Goal: Browse casually: Explore the website without a specific task or goal

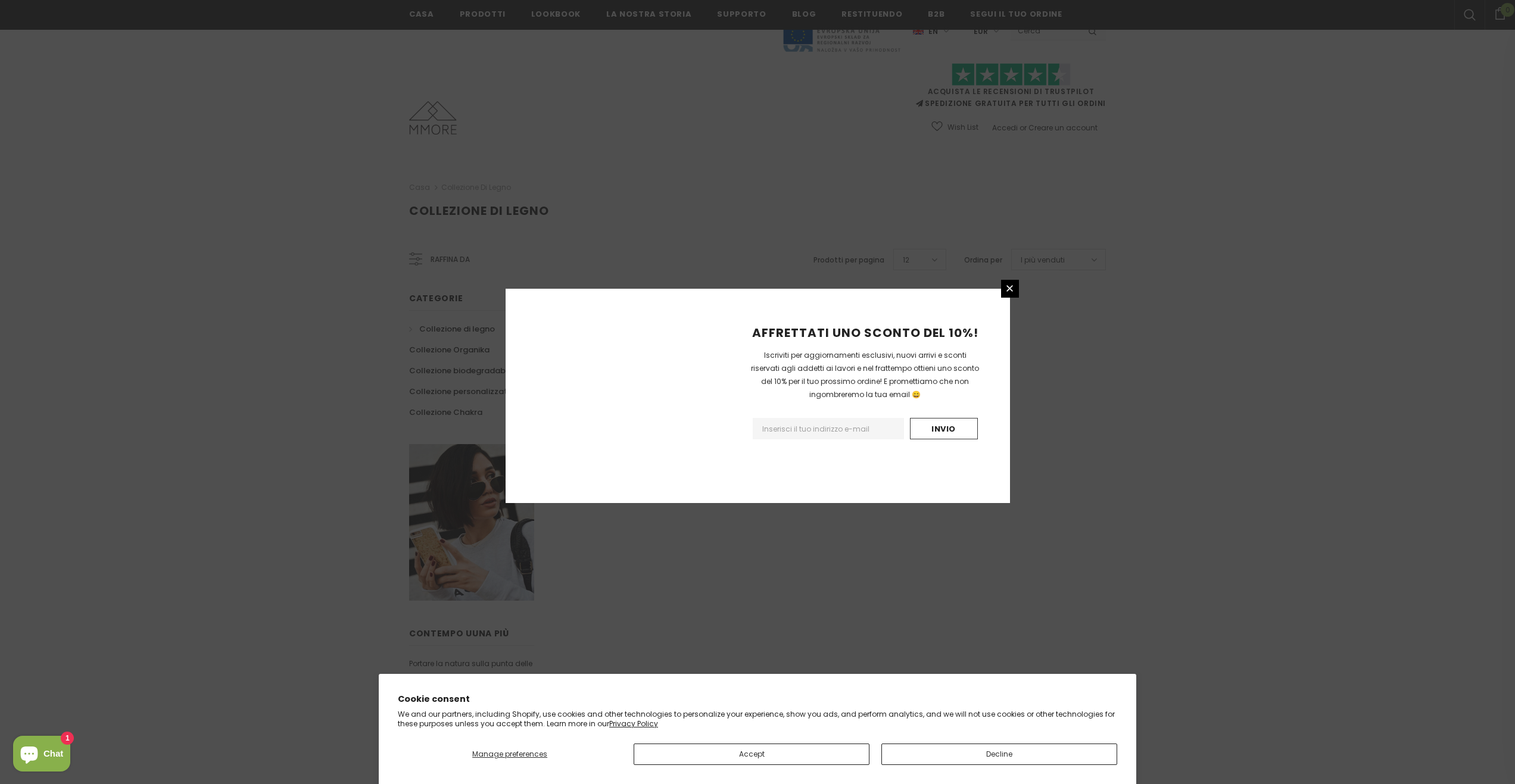
scroll to position [433, 0]
